Goal: Task Accomplishment & Management: Complete application form

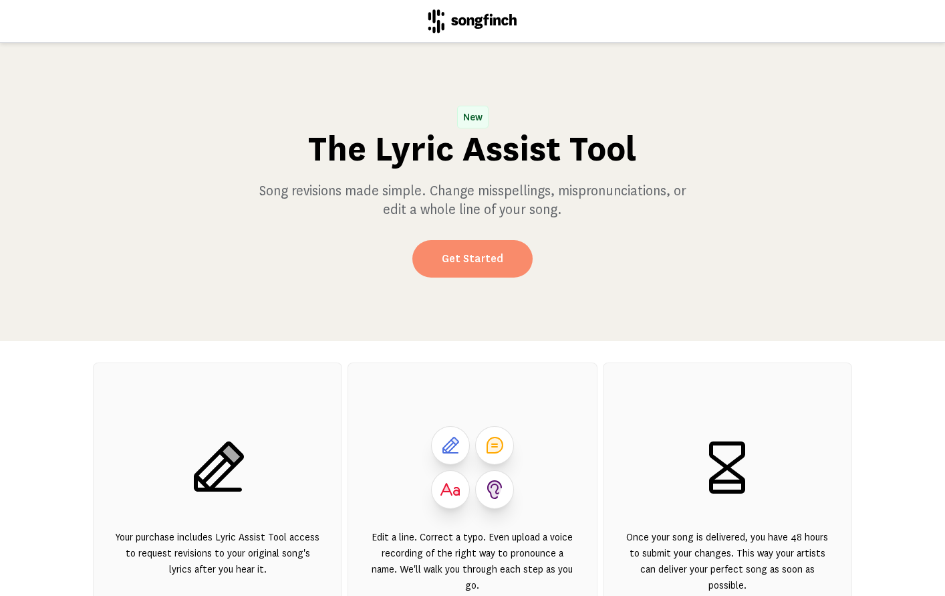
click at [475, 277] on link "Get Started" at bounding box center [472, 258] width 120 height 37
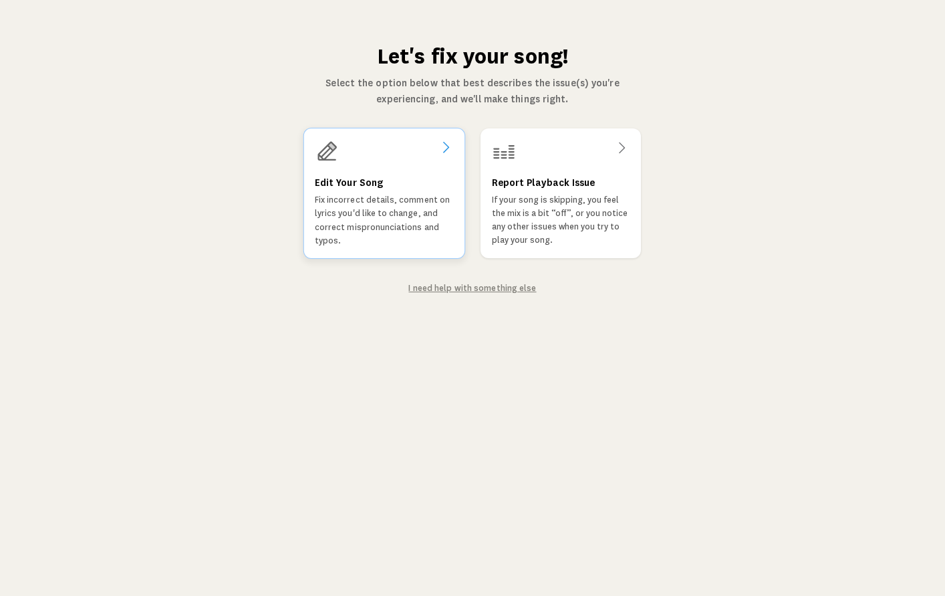
click at [418, 236] on p "Fix incorrect details, comment on lyrics you'd like to change, and correct misp…" at bounding box center [384, 220] width 139 height 54
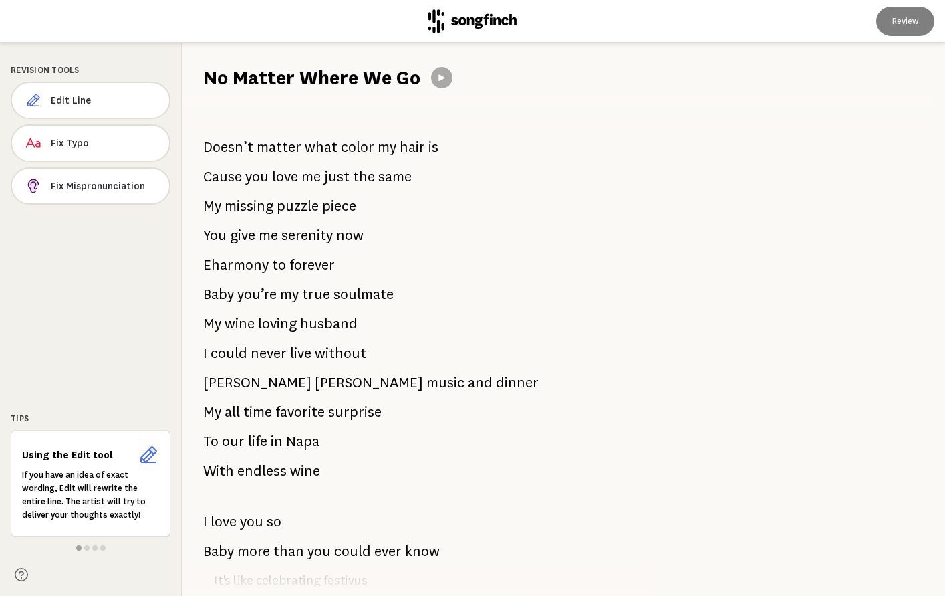
click at [354, 249] on span "now" at bounding box center [349, 235] width 27 height 27
click at [100, 107] on span "Edit Line" at bounding box center [105, 100] width 108 height 13
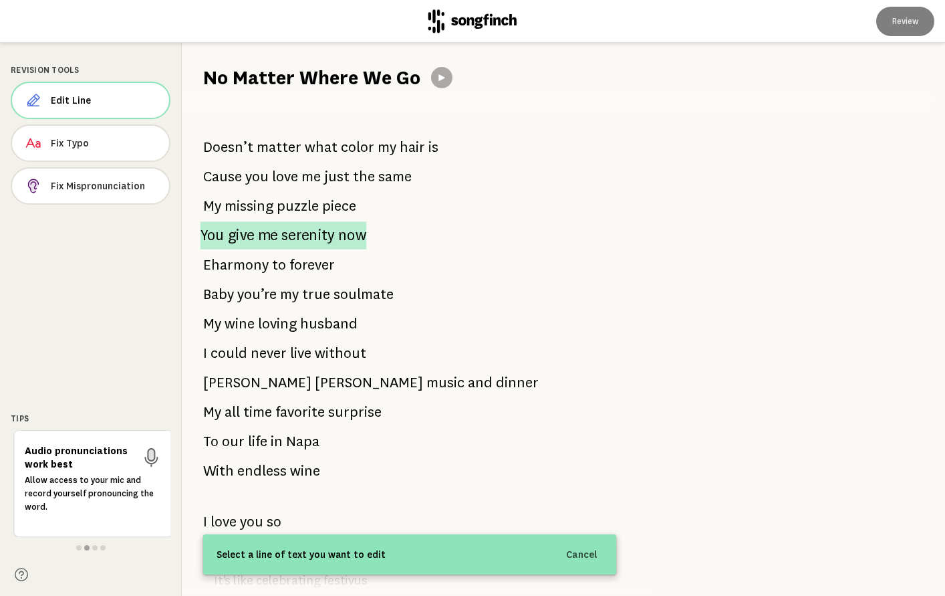
click at [211, 249] on span "You" at bounding box center [213, 235] width 24 height 28
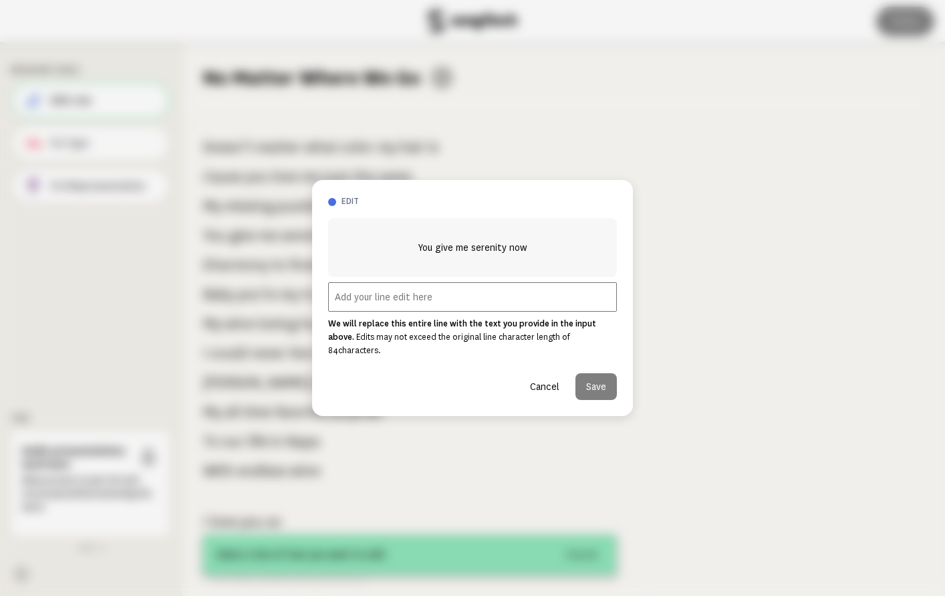
click at [510, 301] on input "text" at bounding box center [472, 296] width 289 height 29
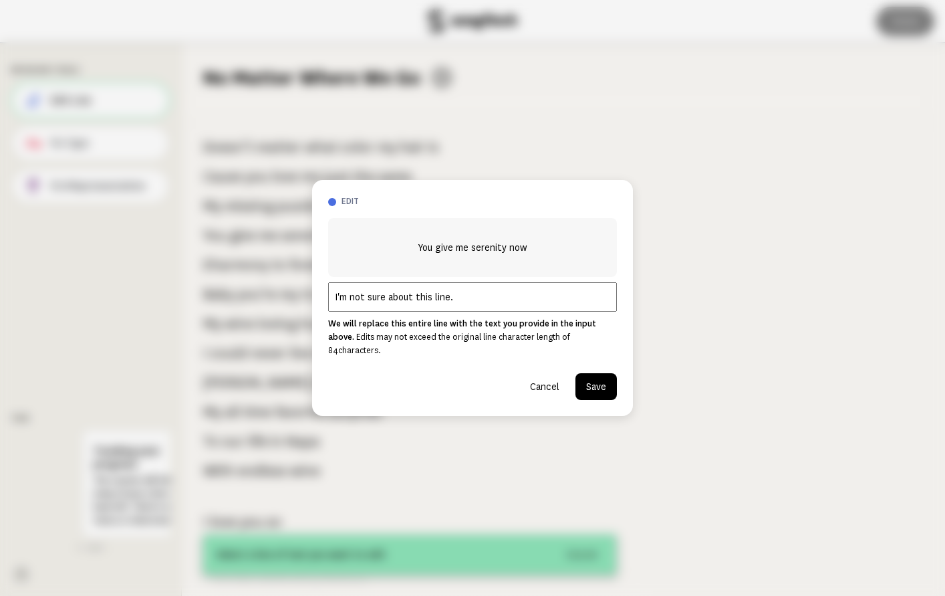
type input "I'm not sure about this line."
click at [596, 400] on button "Save" at bounding box center [596, 386] width 41 height 27
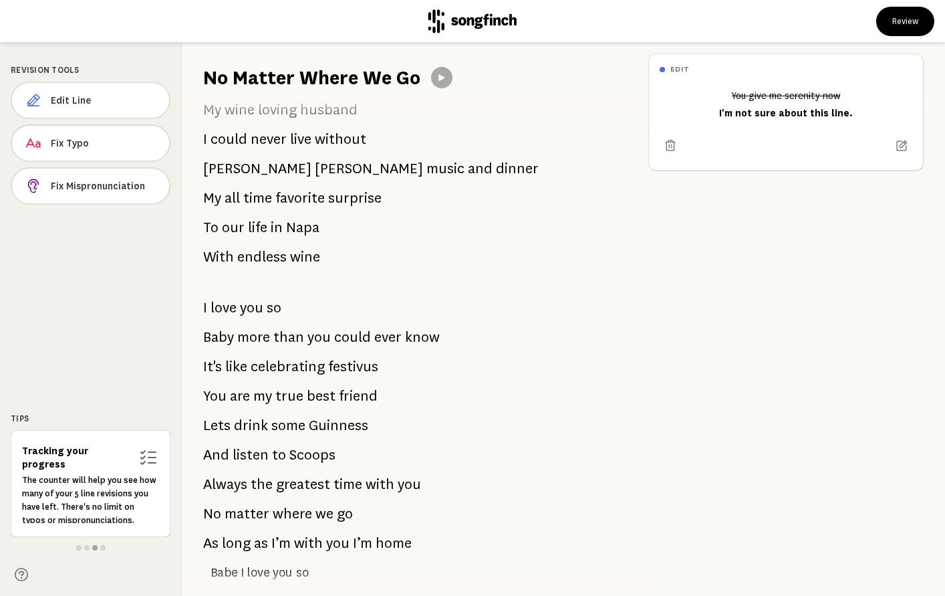
scroll to position [246, 0]
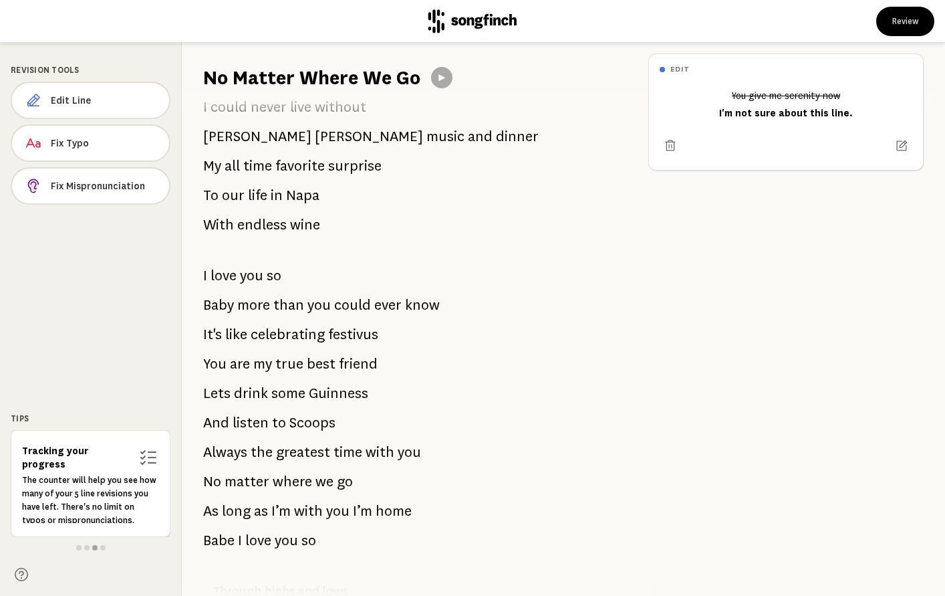
click at [211, 348] on span "It's" at bounding box center [212, 334] width 19 height 27
click at [77, 107] on span "Edit Line" at bounding box center [105, 100] width 108 height 13
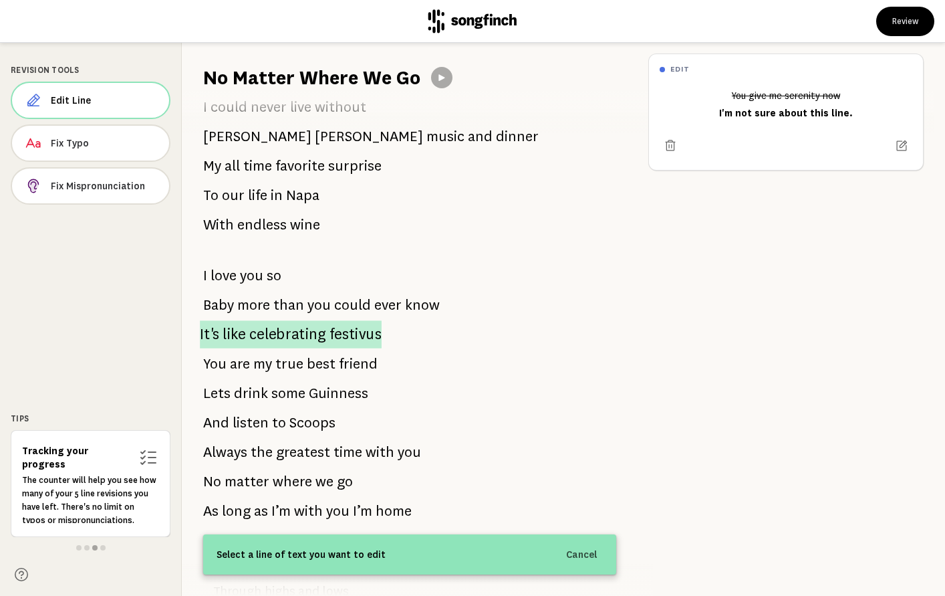
click at [216, 348] on span "It's" at bounding box center [209, 334] width 19 height 28
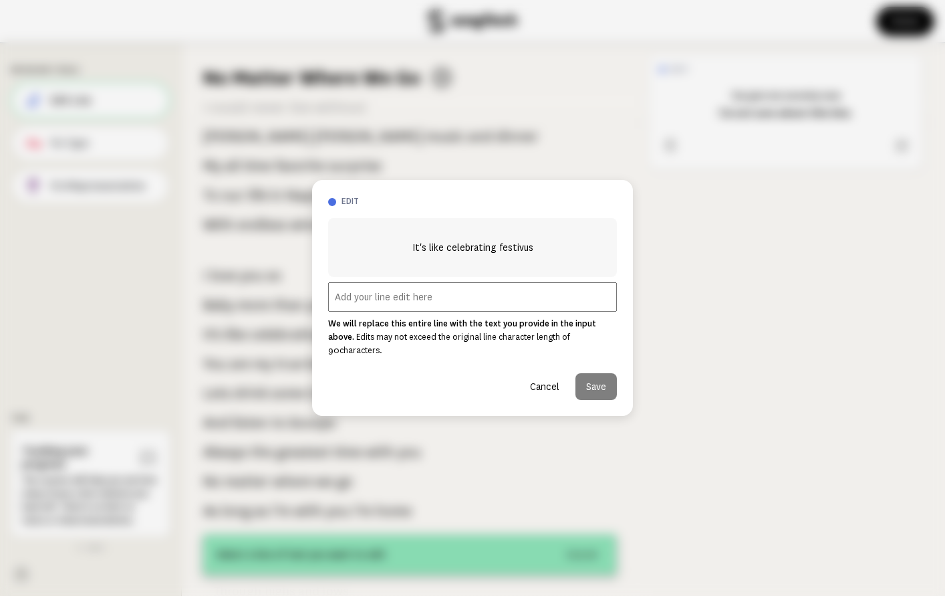
click at [387, 297] on input "text" at bounding box center [472, 296] width 289 height 29
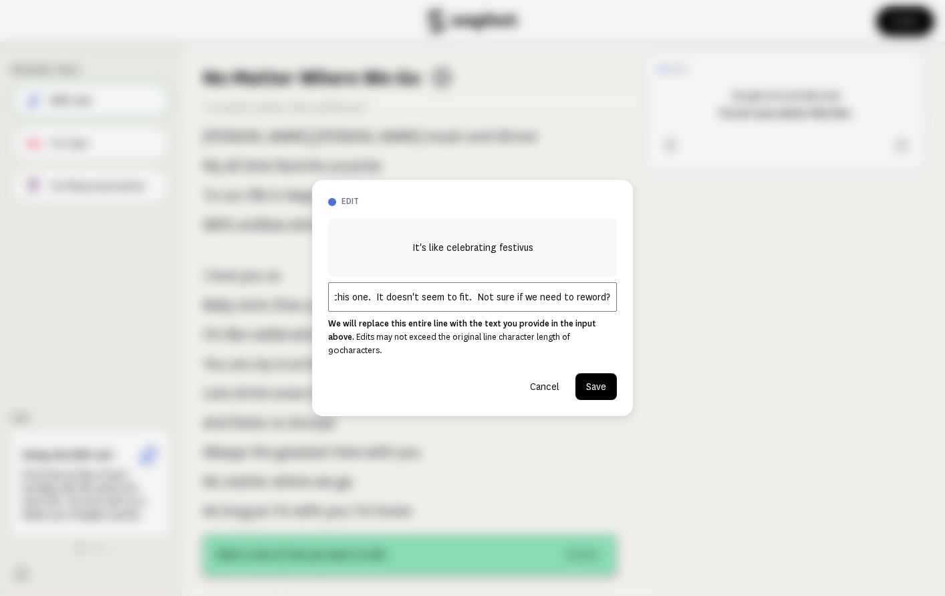
scroll to position [0, 173]
type input "Also not sure about this one. It doesn't seem to fit. Not sure if we need to re…"
click at [584, 400] on button "Save" at bounding box center [596, 386] width 41 height 27
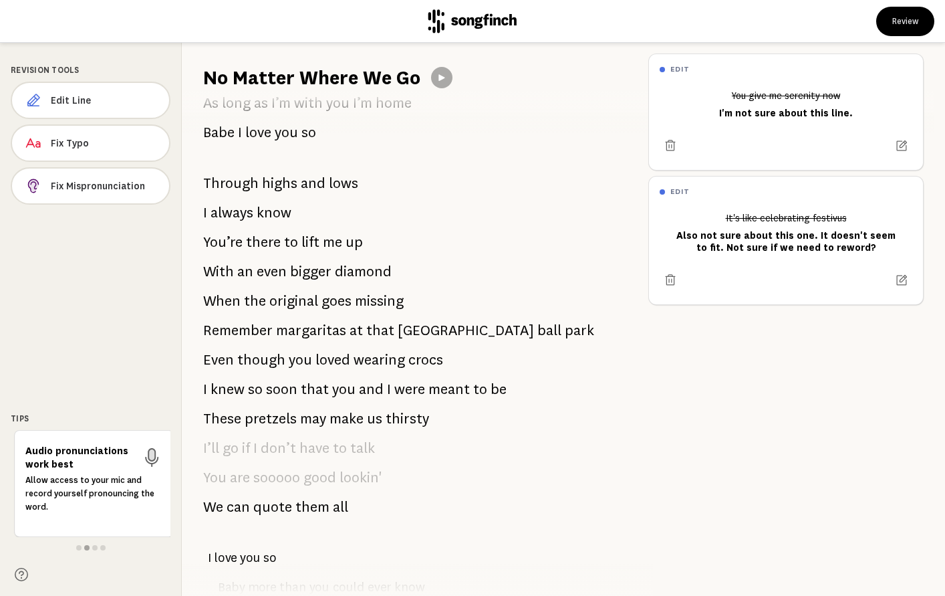
scroll to position [681, 0]
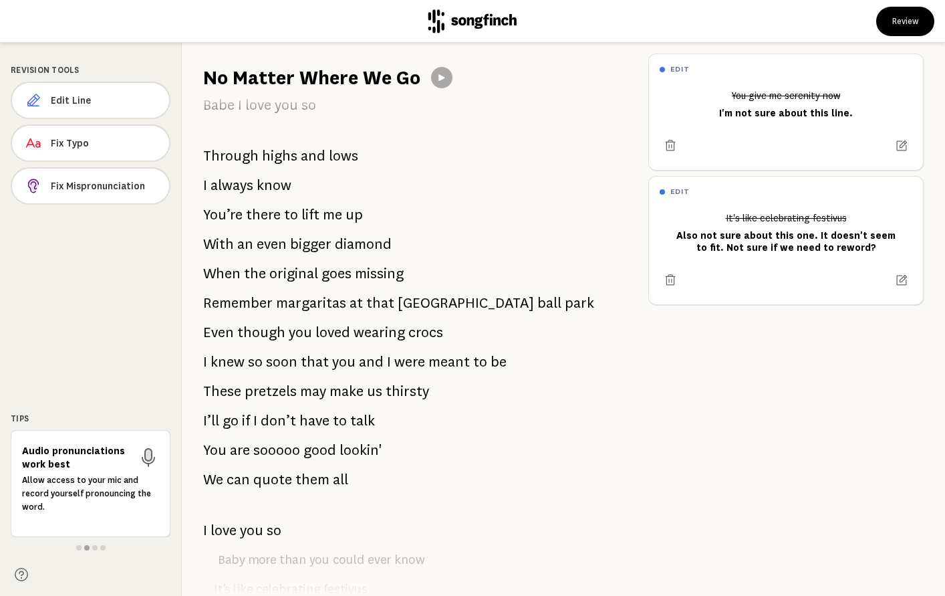
click at [219, 257] on span "With" at bounding box center [218, 244] width 31 height 27
click at [73, 107] on span "Edit Line" at bounding box center [105, 100] width 108 height 13
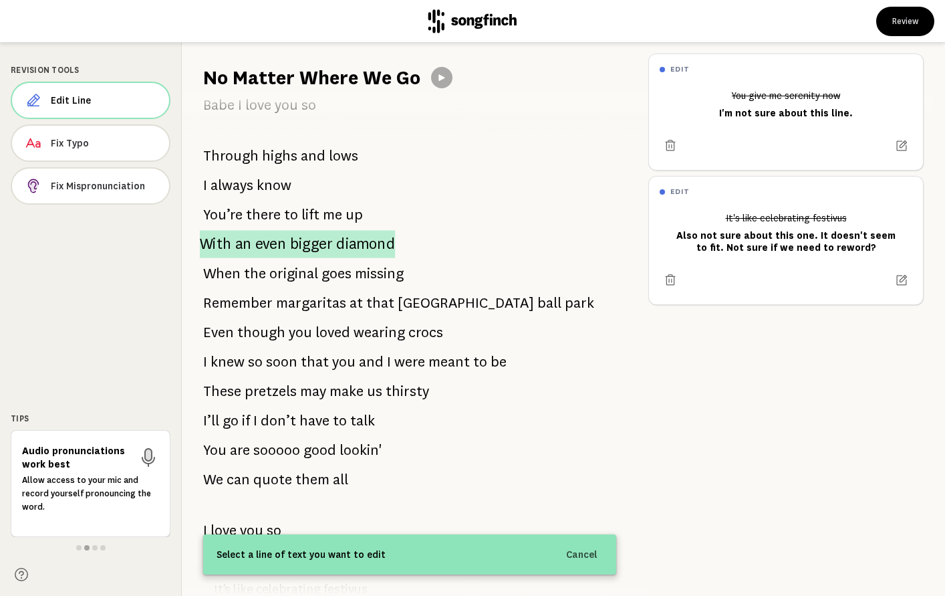
click at [209, 289] on div "Doesn’t matter what color my hair is Cause you love me just the same My missing…" at bounding box center [410, 343] width 456 height 505
click at [232, 258] on span "With" at bounding box center [216, 244] width 32 height 28
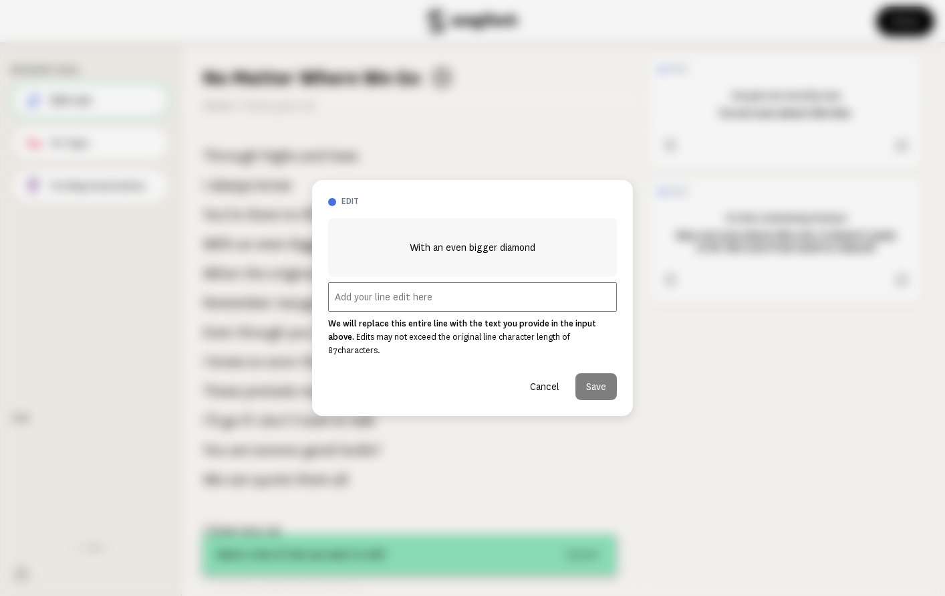
click at [352, 303] on input "text" at bounding box center [472, 296] width 289 height 29
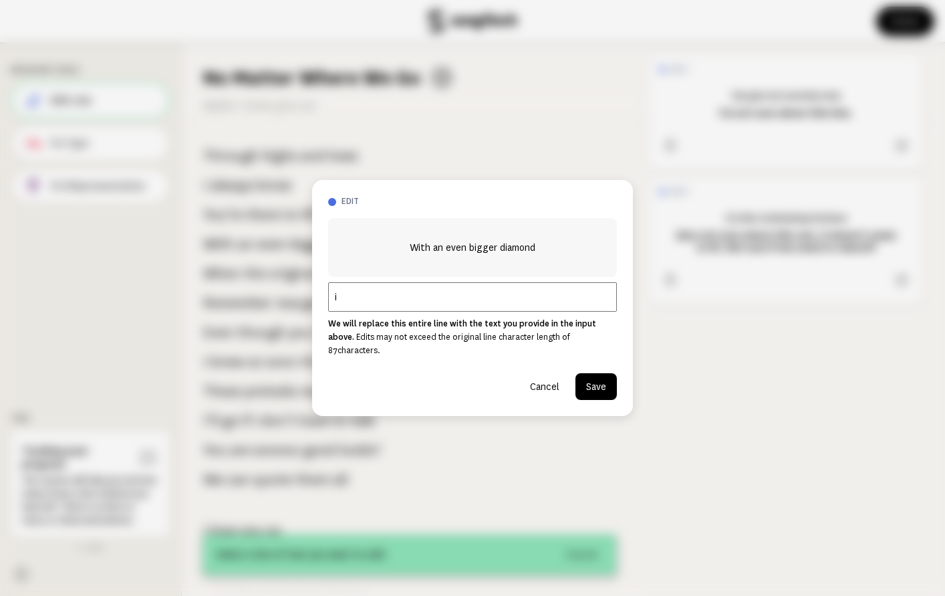
type input "i"
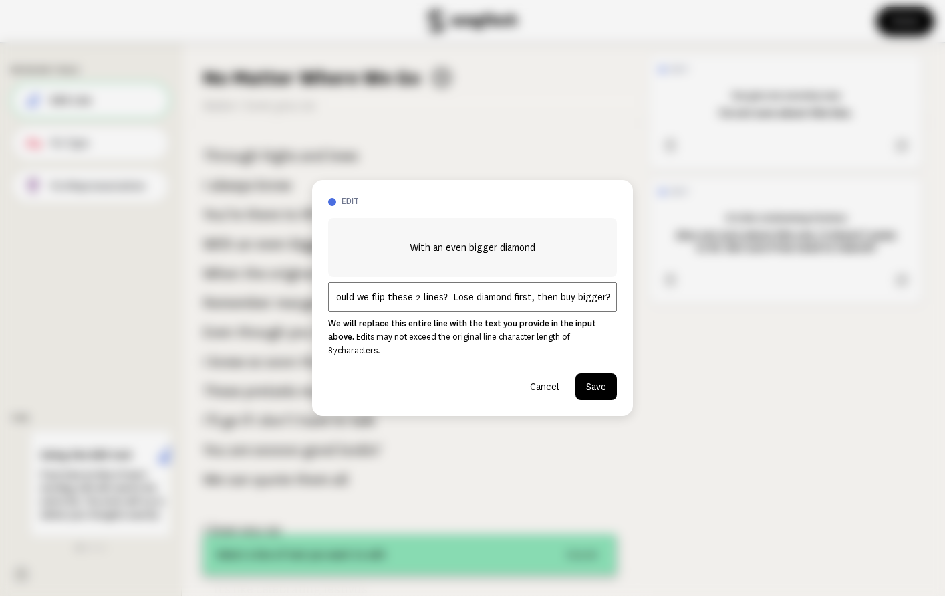
scroll to position [0, 82]
type input "Should we flip these 2 lines? Lose diamond first, then buy bigger?"
click at [585, 400] on button "Save" at bounding box center [596, 386] width 41 height 27
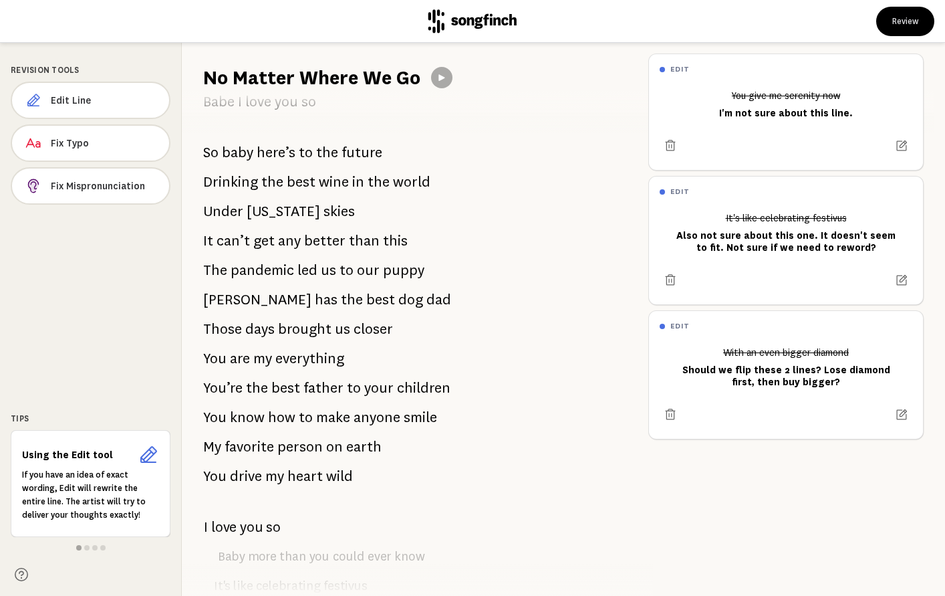
scroll to position [1392, 0]
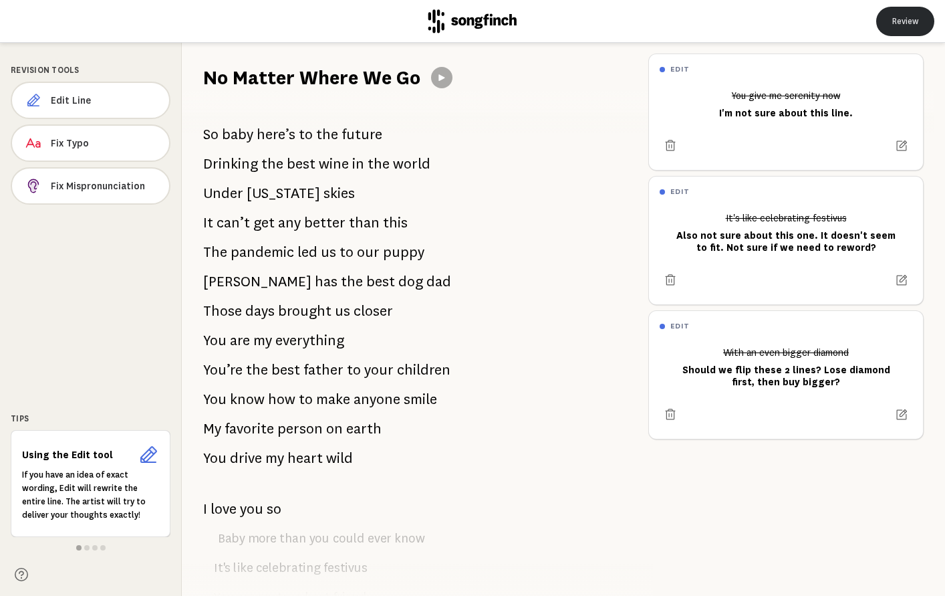
click at [892, 25] on button "Review" at bounding box center [905, 21] width 58 height 29
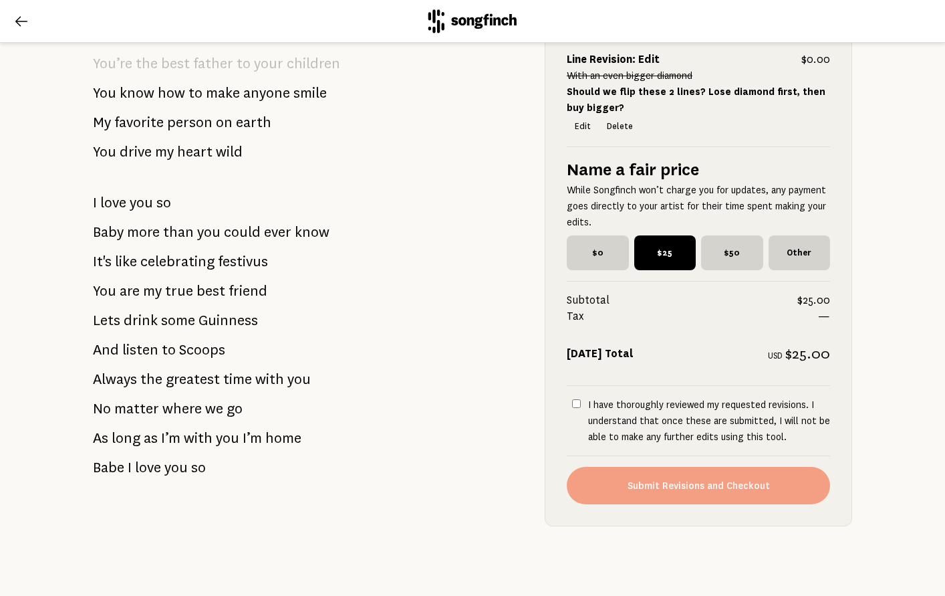
scroll to position [2021, 0]
click at [576, 399] on input "I have thoroughly reviewed my requested revisions. I understand that once these…" at bounding box center [576, 403] width 9 height 9
checkbox input "true"
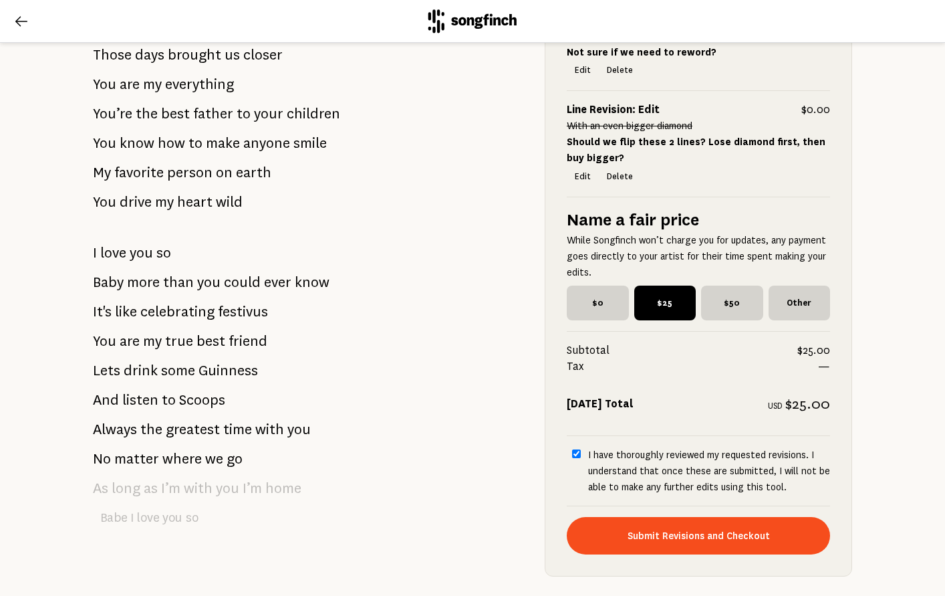
scroll to position [1824, 0]
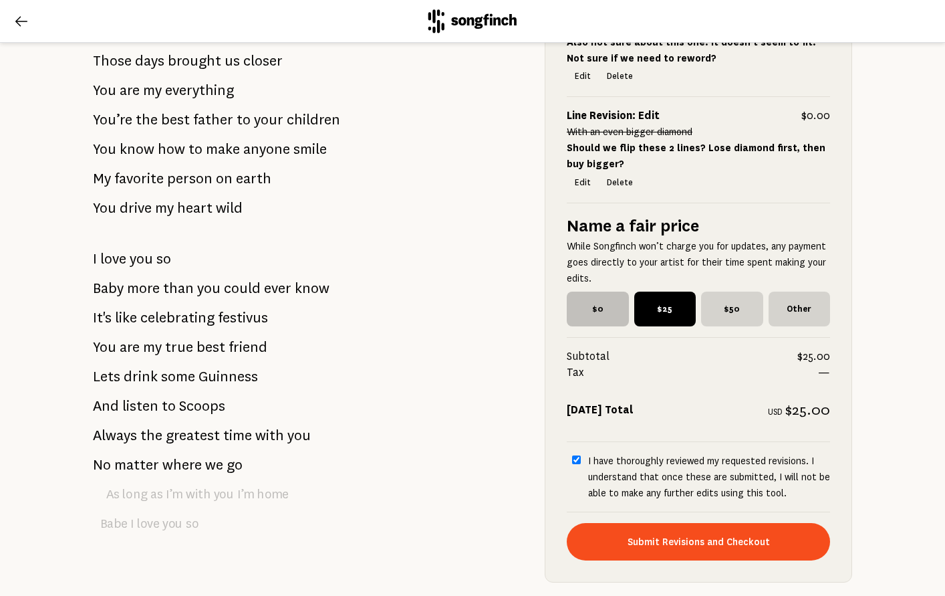
click at [612, 326] on span "$0" at bounding box center [598, 308] width 62 height 35
click at [576, 300] on input "$0" at bounding box center [571, 295] width 9 height 9
radio input "true"
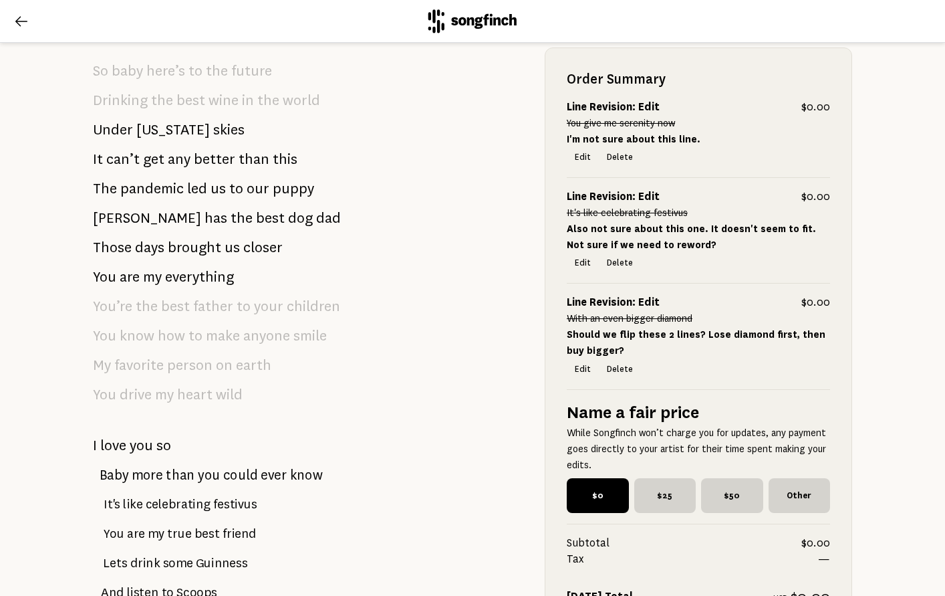
scroll to position [2021, 0]
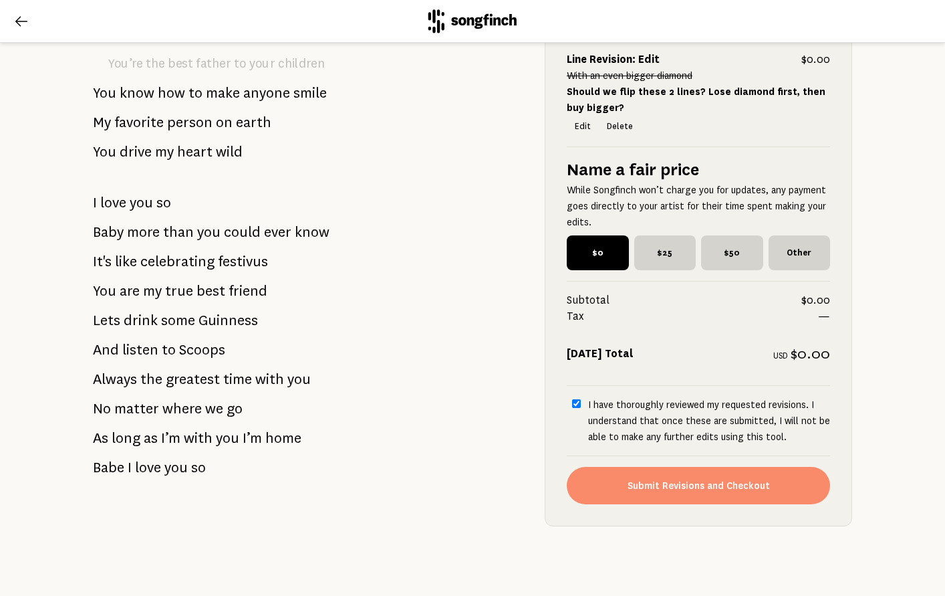
click at [706, 467] on button "Submit Revisions and Checkout" at bounding box center [698, 485] width 263 height 37
